Goal: Navigation & Orientation: Find specific page/section

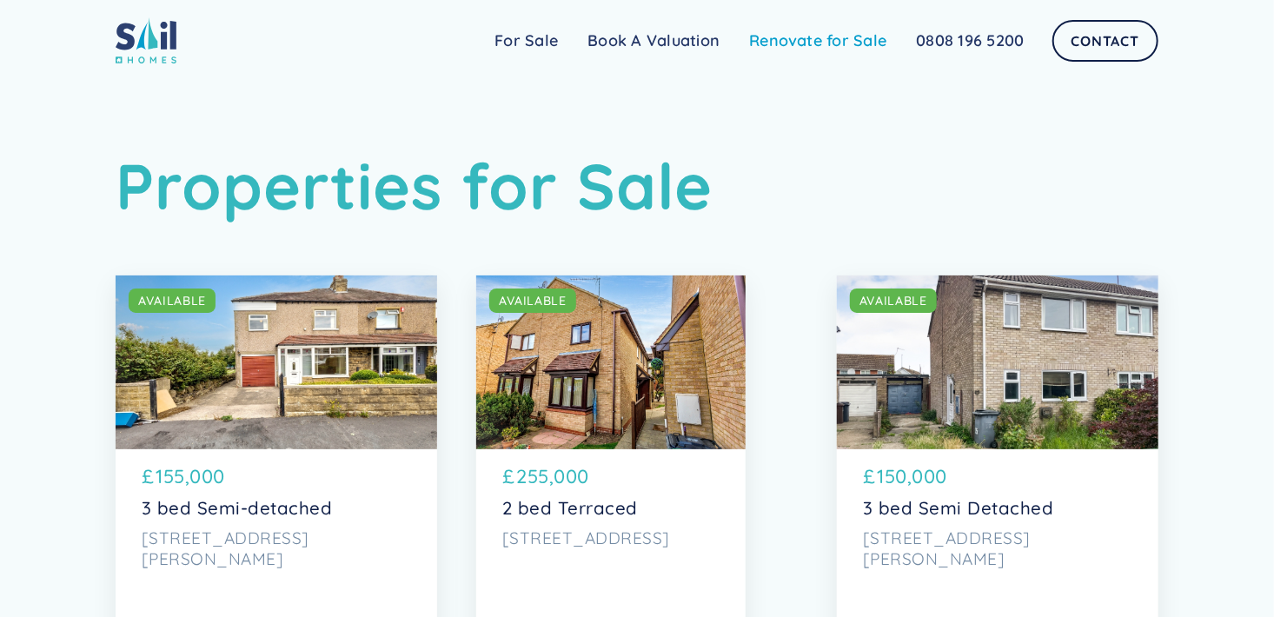
click at [827, 43] on link "Renovate for Sale" at bounding box center [817, 40] width 167 height 35
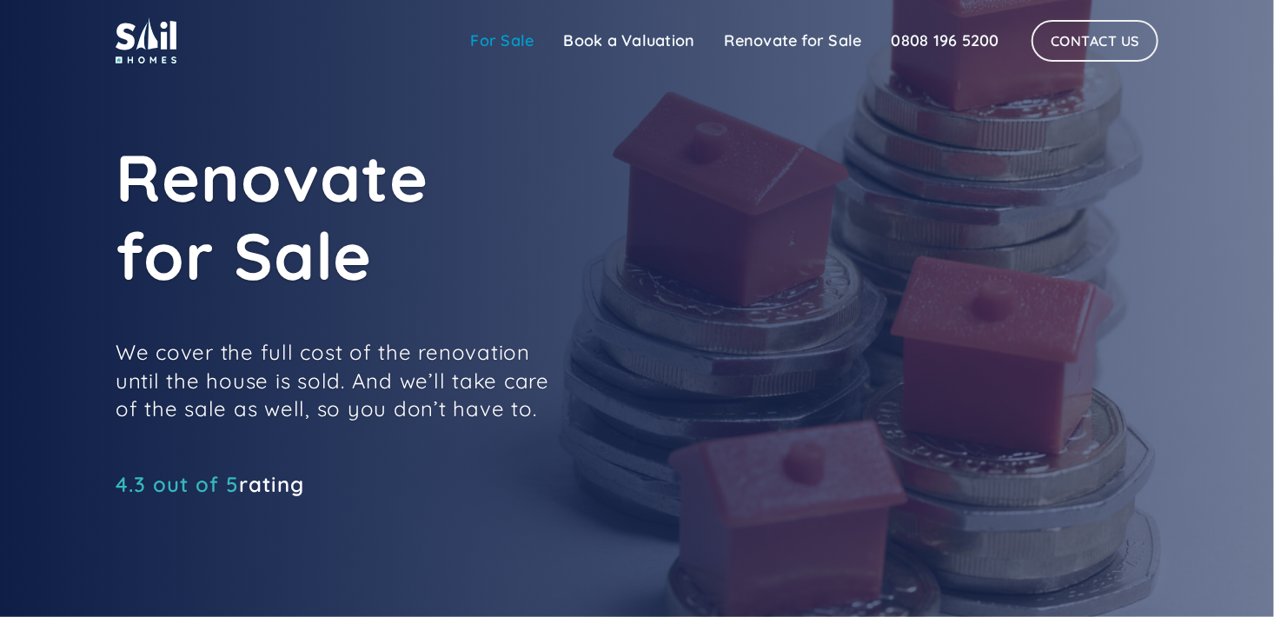
click at [500, 35] on link "For Sale" at bounding box center [502, 40] width 93 height 35
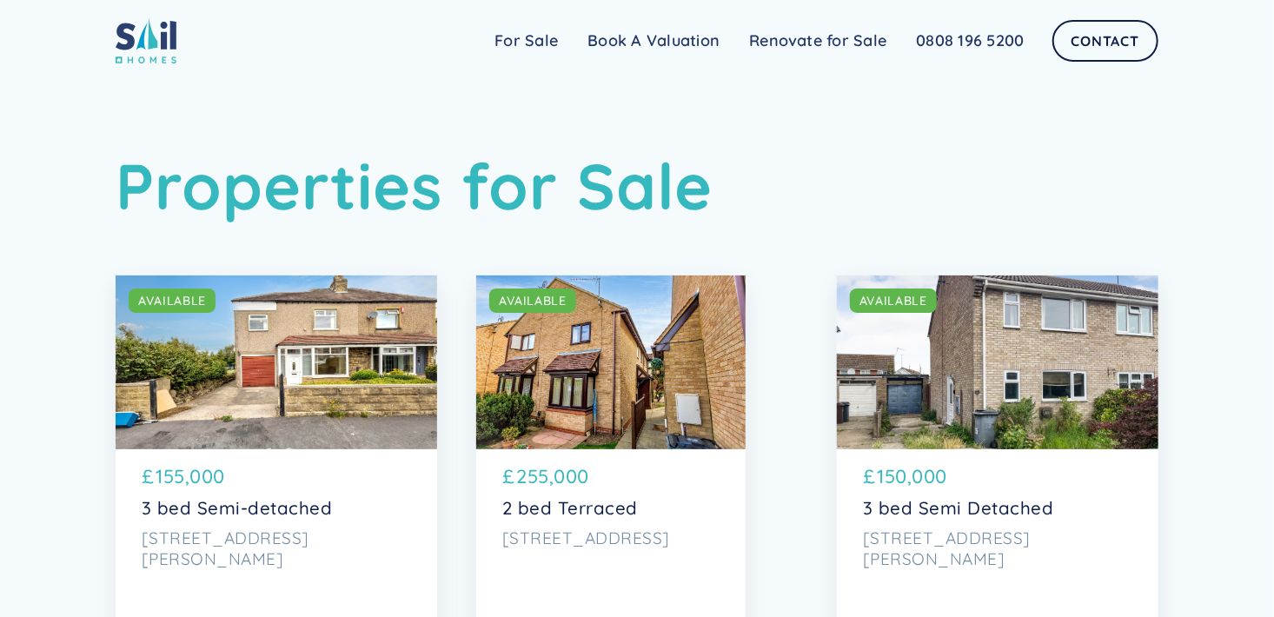
click at [289, 349] on div "SOLD AVAILABLE" at bounding box center [277, 363] width 322 height 174
